Goal: Task Accomplishment & Management: Complete application form

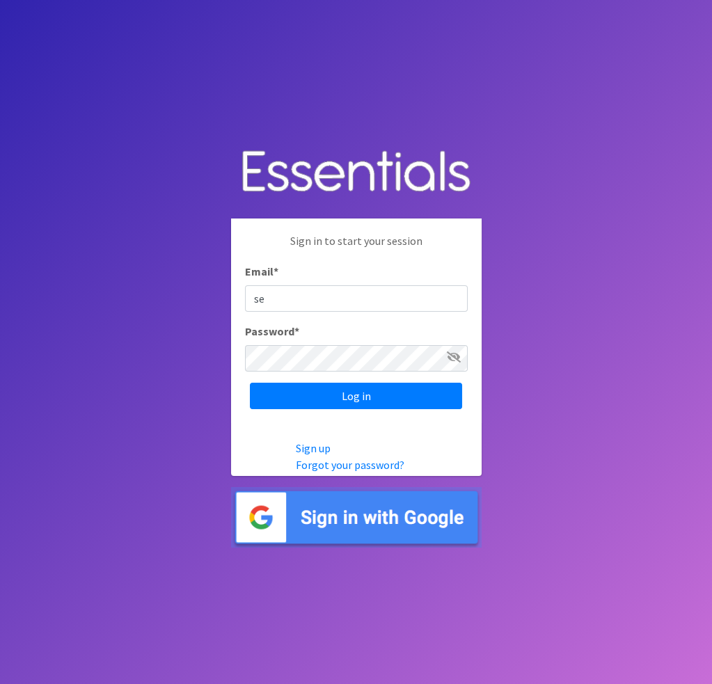
type input "[EMAIL_ADDRESS][DOMAIN_NAME]"
click at [292, 376] on div "Sign in to start your session Email * [EMAIL_ADDRESS][DOMAIN_NAME] Password * L…" at bounding box center [356, 321] width 251 height 205
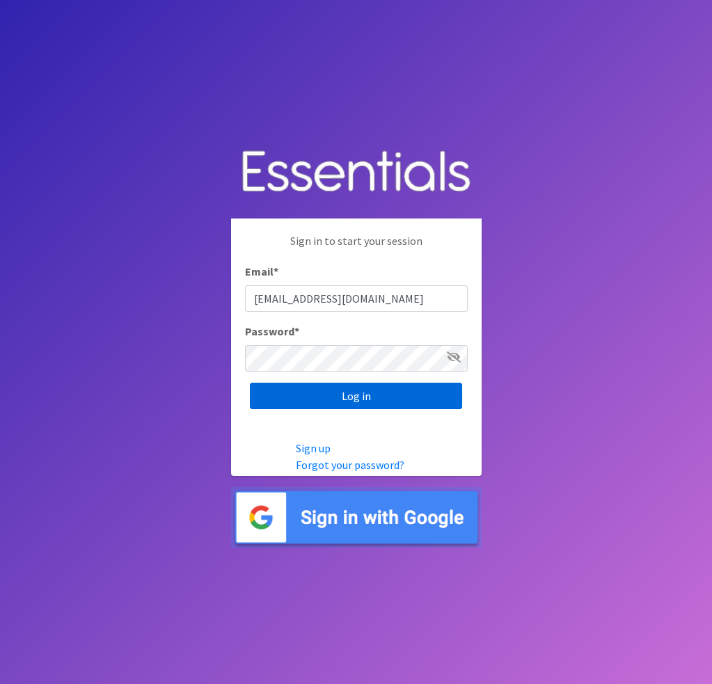
click at [305, 390] on input "Log in" at bounding box center [356, 396] width 212 height 26
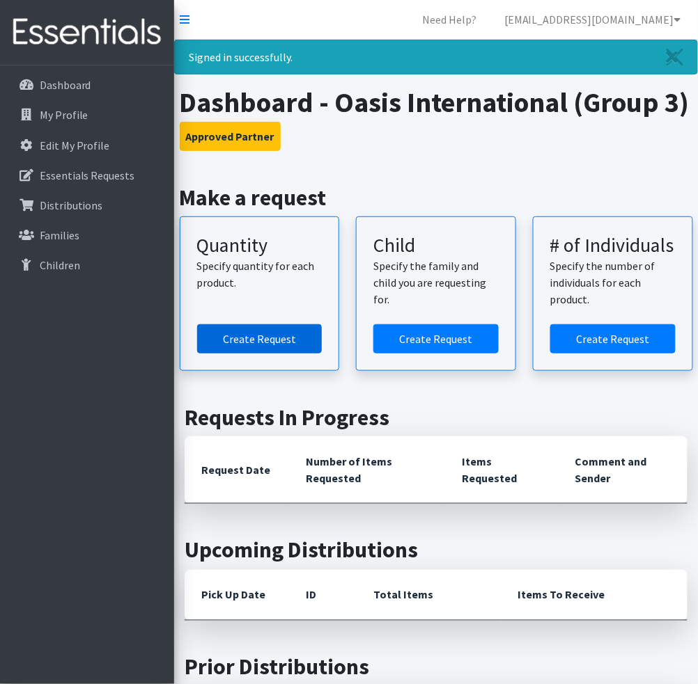
click at [265, 327] on link "Create Request" at bounding box center [259, 338] width 125 height 29
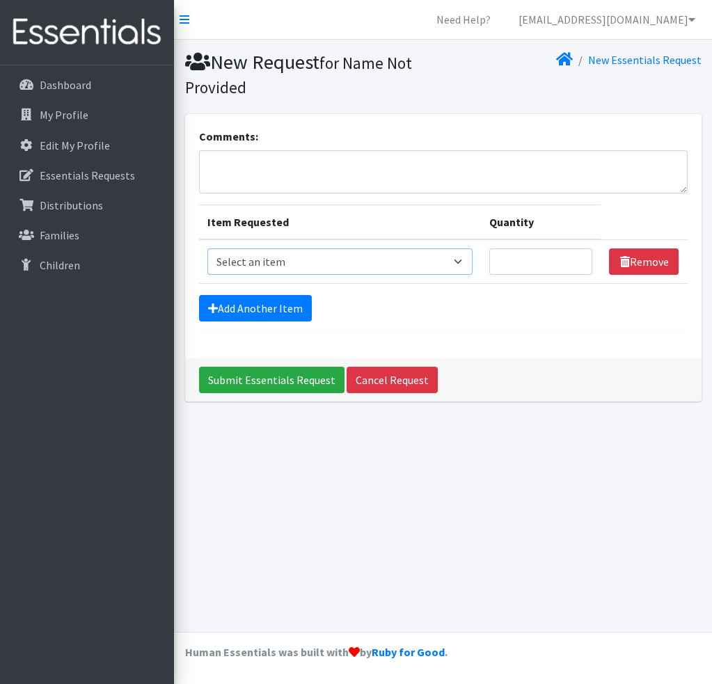
click at [262, 253] on select "Select an item Size 0/Newborn Size 1 Size 2 Size 3 Size 4 Size 5 Size 6 Size 7 …" at bounding box center [339, 262] width 265 height 26
select select "1095"
click at [207, 249] on select "Select an item Size 0/Newborn Size 1 Size 2 Size 3 Size 4 Size 5 Size 6 Size 7 …" at bounding box center [339, 262] width 265 height 26
click at [510, 264] on input "Quantity" at bounding box center [542, 262] width 104 height 26
type input "75"
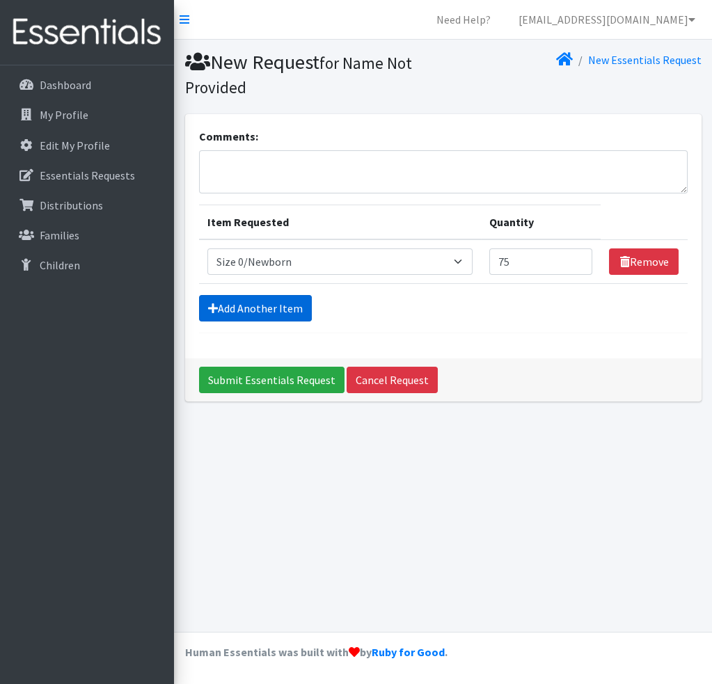
click at [279, 306] on link "Add Another Item" at bounding box center [255, 308] width 113 height 26
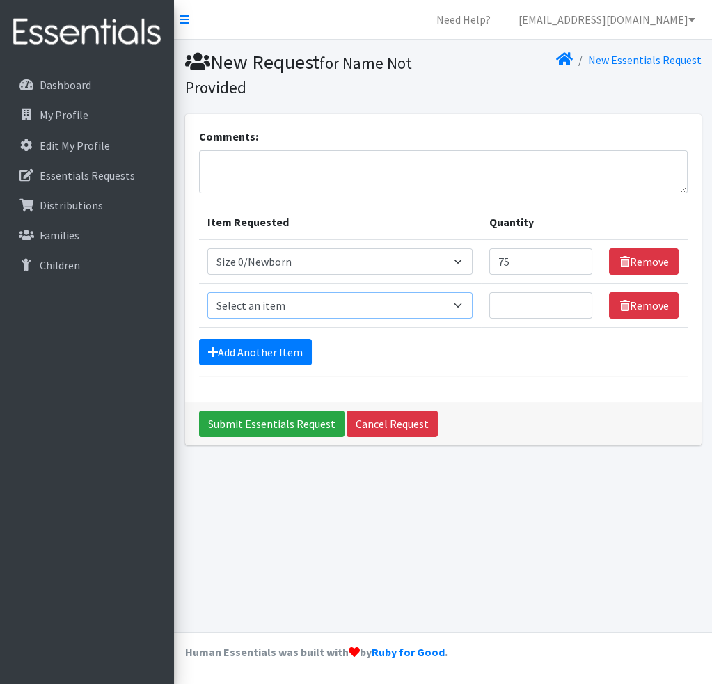
click at [279, 306] on select "Select an item Size 0/Newborn Size 1 Size 2 Size 3 Size 4 Size 5 Size 6 Size 7 …" at bounding box center [339, 305] width 265 height 26
select select "1090"
click at [207, 292] on select "Select an item Size 0/Newborn Size 1 Size 2 Size 3 Size 4 Size 5 Size 6 Size 7 …" at bounding box center [339, 305] width 265 height 26
click at [521, 304] on input "Quantity" at bounding box center [542, 305] width 104 height 26
type input "75"
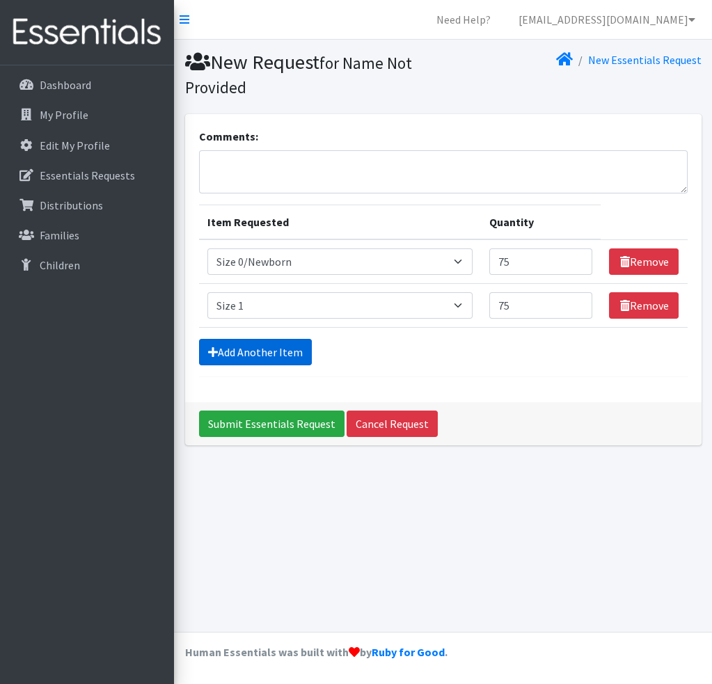
click at [303, 346] on link "Add Another Item" at bounding box center [255, 352] width 113 height 26
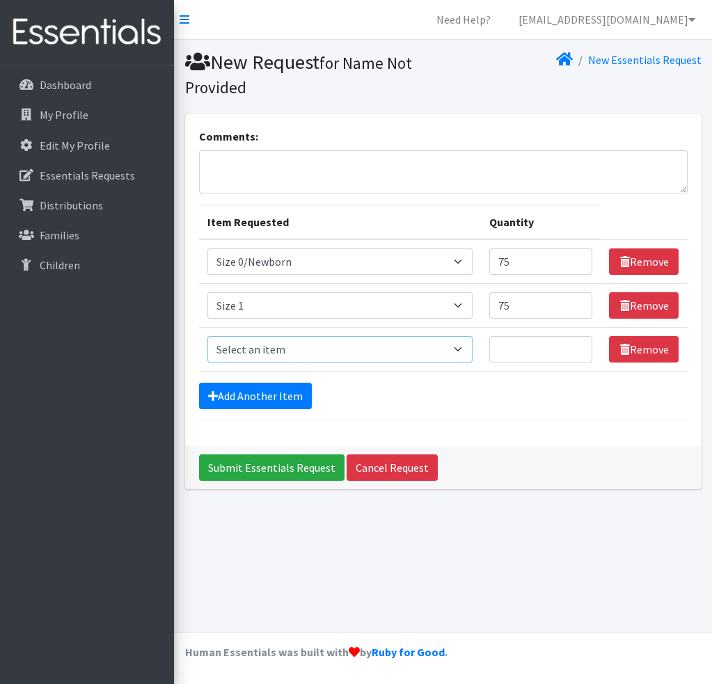
click at [288, 352] on select "Select an item Size 0/Newborn Size 1 Size 2 Size 3 Size 4 Size 5 Size 6 Size 7 …" at bounding box center [339, 349] width 265 height 26
select select "1091"
click at [207, 336] on select "Select an item Size 0/Newborn Size 1 Size 2 Size 3 Size 4 Size 5 Size 6 Size 7 …" at bounding box center [339, 349] width 265 height 26
click at [508, 347] on input "Quantity" at bounding box center [542, 349] width 104 height 26
type input "50"
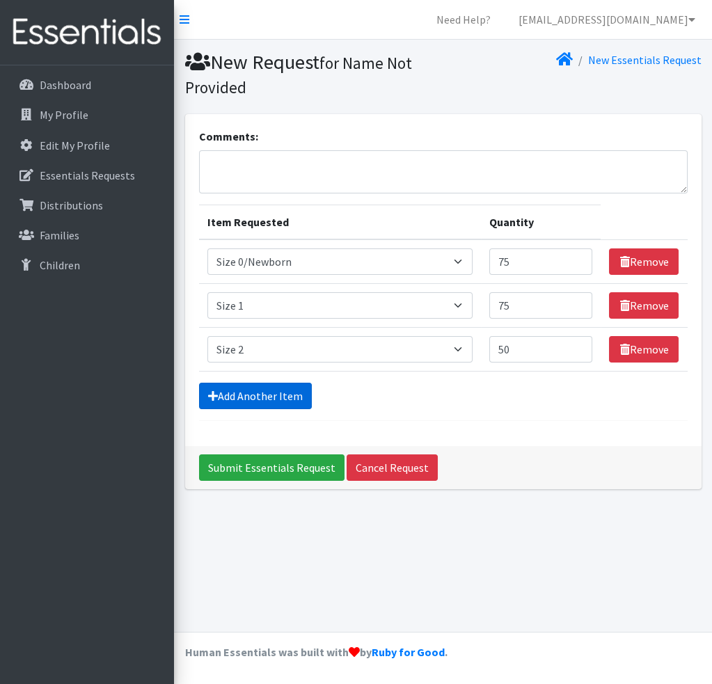
click at [264, 388] on link "Add Another Item" at bounding box center [255, 396] width 113 height 26
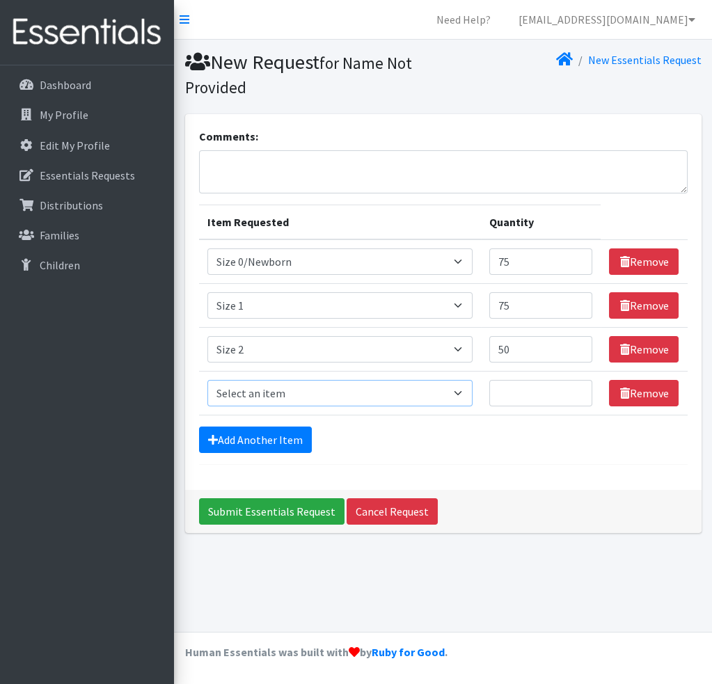
click at [264, 388] on select "Select an item Size 0/Newborn Size 1 Size 2 Size 3 Size 4 Size 5 Size 6 Size 7 …" at bounding box center [339, 393] width 265 height 26
select select "1094"
click at [207, 380] on select "Select an item Size 0/Newborn Size 1 Size 2 Size 3 Size 4 Size 5 Size 6 Size 7 …" at bounding box center [339, 393] width 265 height 26
click at [518, 388] on input "Quantity" at bounding box center [542, 393] width 104 height 26
type input "450"
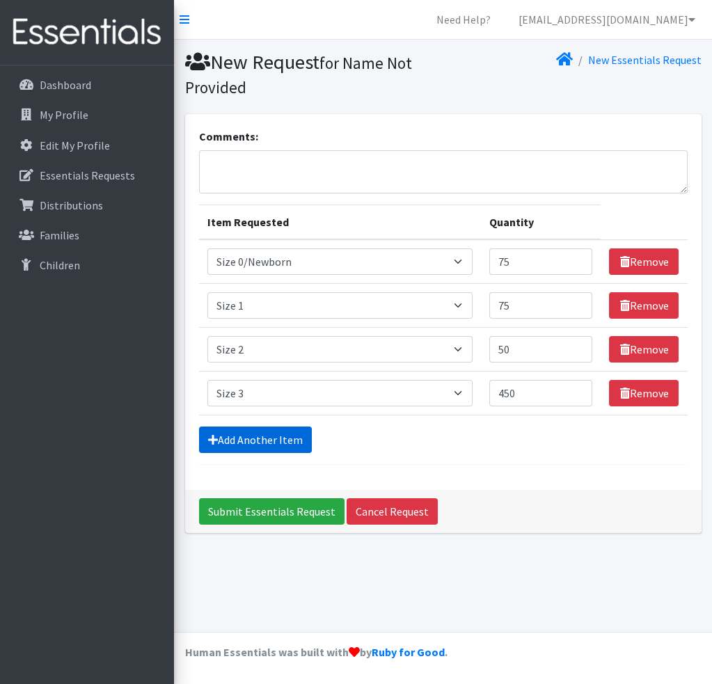
click at [292, 444] on link "Add Another Item" at bounding box center [255, 440] width 113 height 26
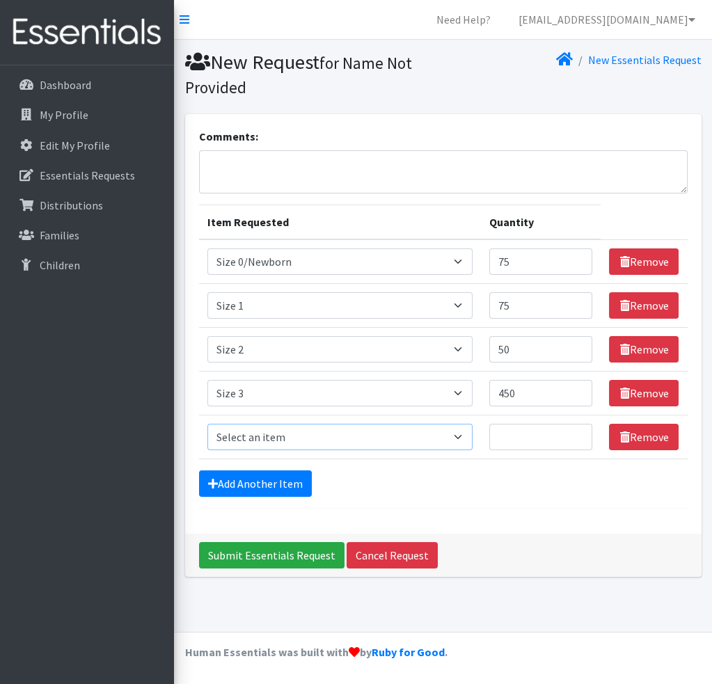
click at [271, 437] on select "Select an item Size 0/Newborn Size 1 Size 2 Size 3 Size 4 Size 5 Size 6 Size 7 …" at bounding box center [339, 437] width 265 height 26
select select "1097"
click at [207, 424] on select "Select an item Size 0/Newborn Size 1 Size 2 Size 3 Size 4 Size 5 Size 6 Size 7 …" at bounding box center [339, 437] width 265 height 26
click at [507, 432] on input "Quantity" at bounding box center [542, 437] width 104 height 26
type input "700"
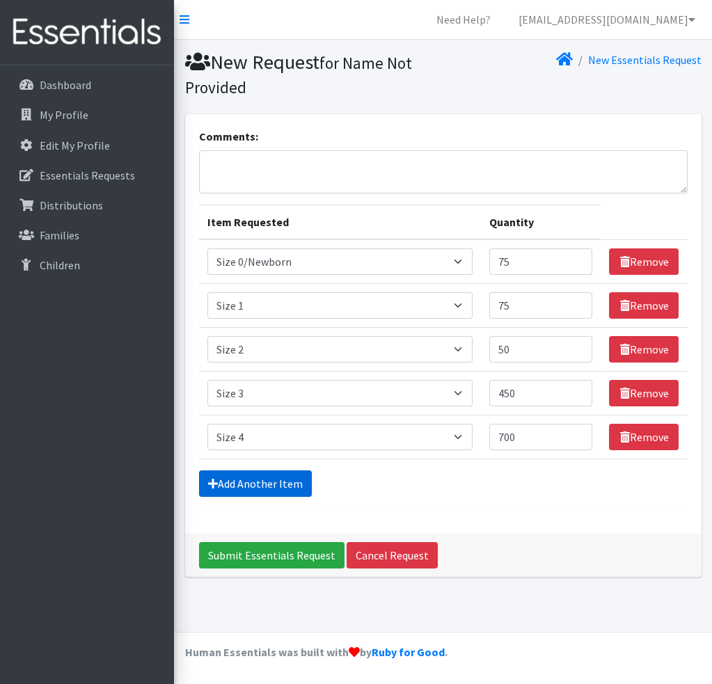
click at [258, 485] on link "Add Another Item" at bounding box center [255, 484] width 113 height 26
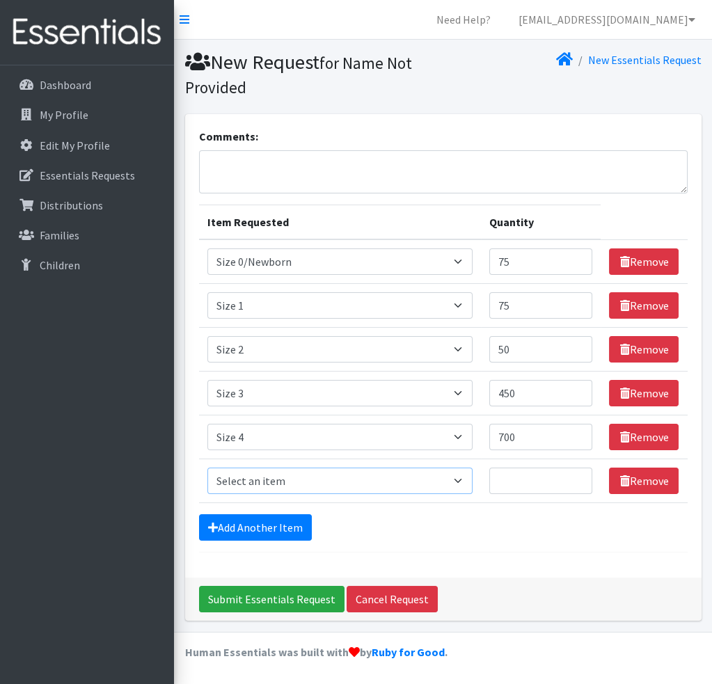
click at [247, 482] on select "Select an item Size 0/Newborn Size 1 Size 2 Size 3 Size 4 Size 5 Size 6 Size 7 …" at bounding box center [339, 481] width 265 height 26
select select "1098"
click at [207, 468] on select "Select an item Size 0/Newborn Size 1 Size 2 Size 3 Size 4 Size 5 Size 6 Size 7 …" at bounding box center [339, 481] width 265 height 26
click at [537, 485] on input "Quantity" at bounding box center [542, 481] width 104 height 26
type input "1100"
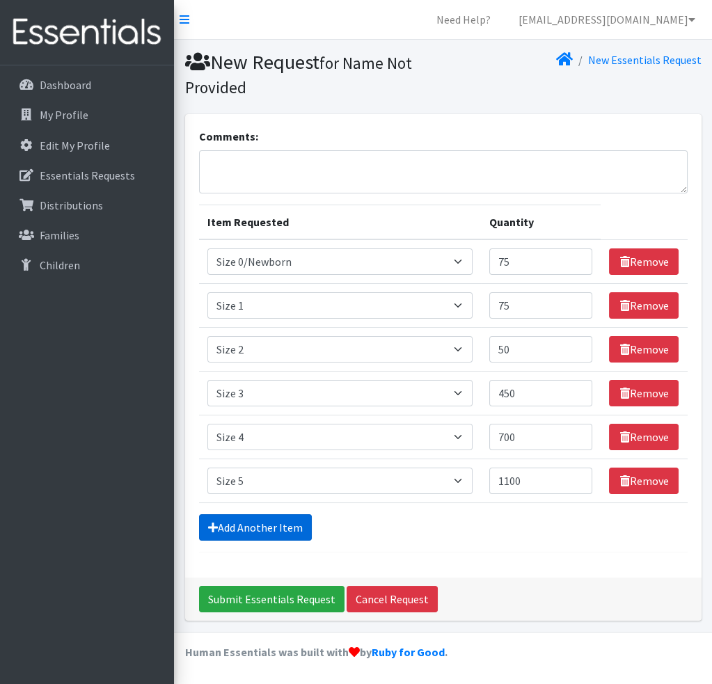
click at [274, 515] on link "Add Another Item" at bounding box center [255, 528] width 113 height 26
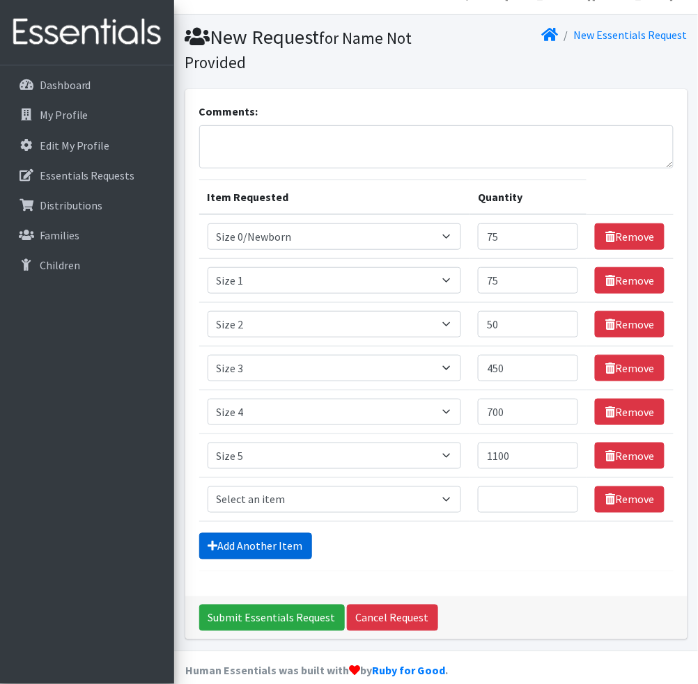
scroll to position [39, 0]
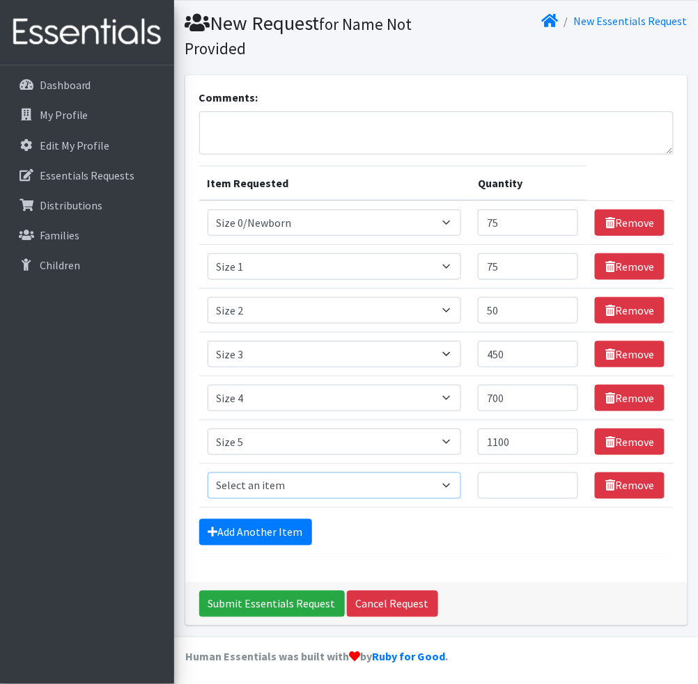
click at [254, 490] on select "Select an item Size 0/Newborn Size 1 Size 2 Size 3 Size 4 Size 5 Size 6 Size 7 …" at bounding box center [334, 486] width 254 height 26
select select "1100"
click at [207, 473] on select "Select an item Size 0/Newborn Size 1 Size 2 Size 3 Size 4 Size 5 Size 6 Size 7 …" at bounding box center [334, 486] width 254 height 26
click at [528, 481] on input "Quantity" at bounding box center [528, 486] width 100 height 26
type input "2700"
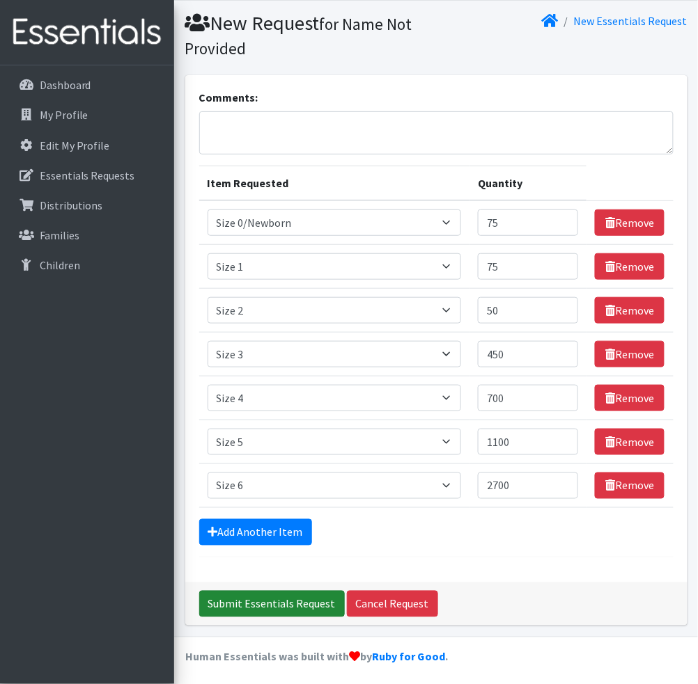
click at [242, 592] on input "Submit Essentials Request" at bounding box center [272, 604] width 146 height 26
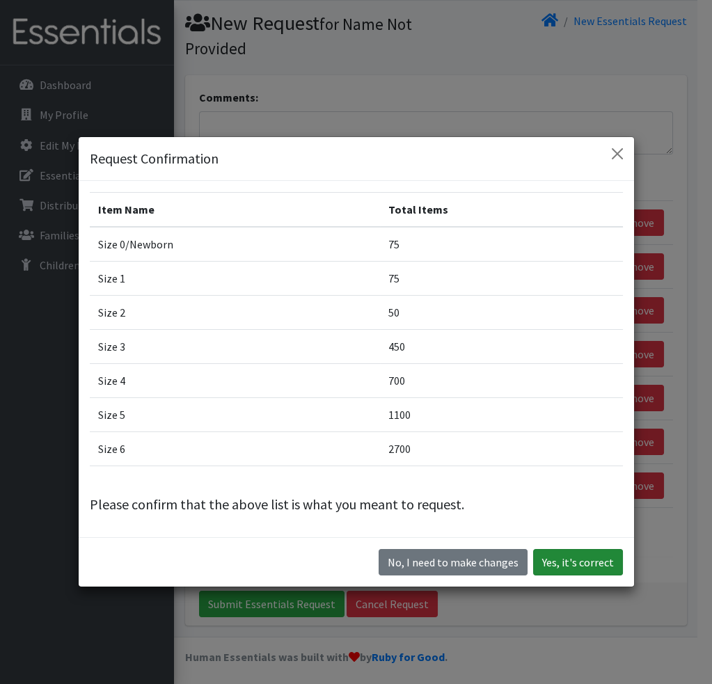
click at [547, 557] on button "Yes, it's correct" at bounding box center [578, 562] width 90 height 26
